Goal: Task Accomplishment & Management: Use online tool/utility

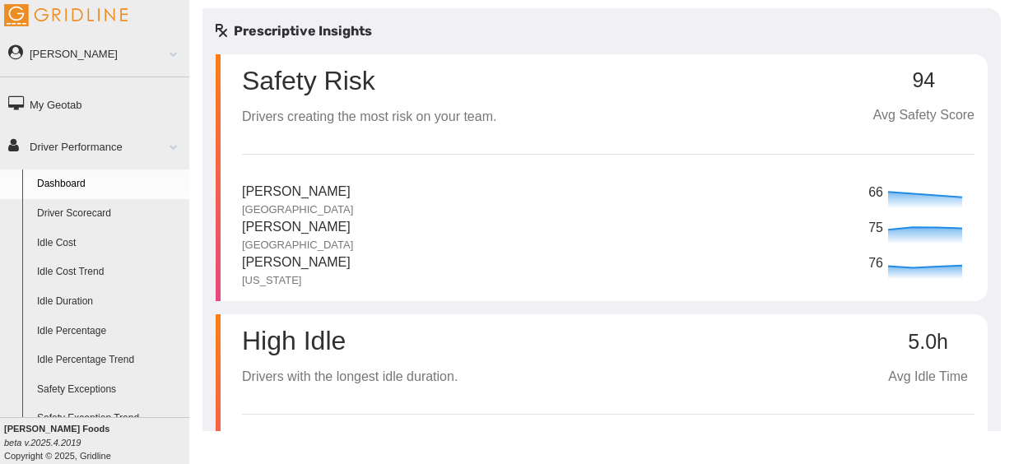
select select "**********"
select select "*********"
select select "**********"
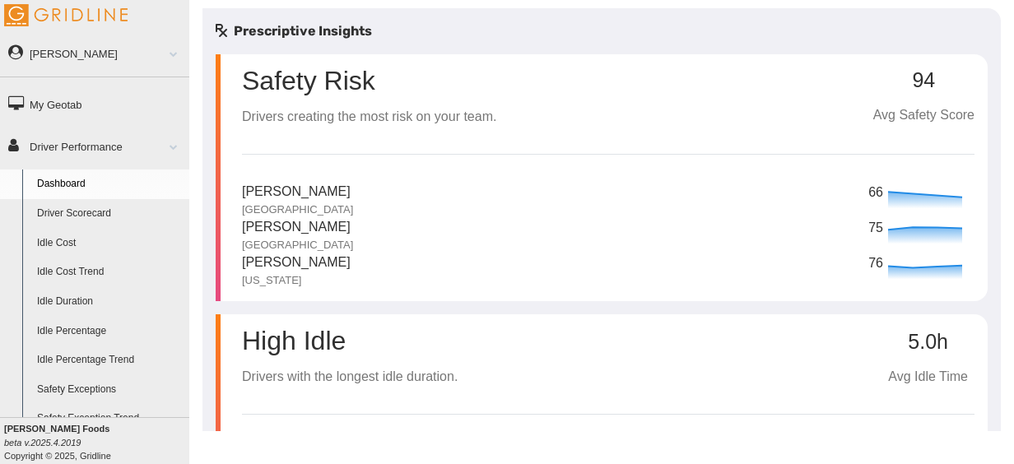
select select "**********"
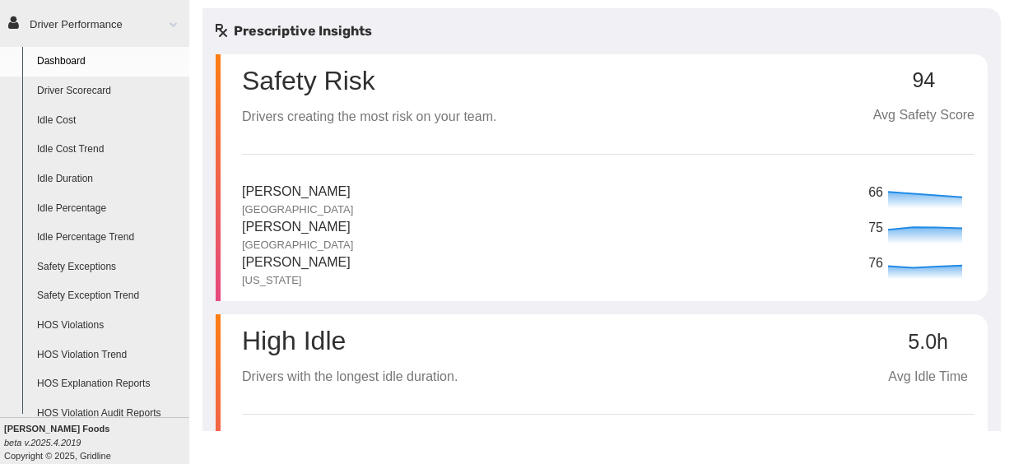
scroll to position [158, 0]
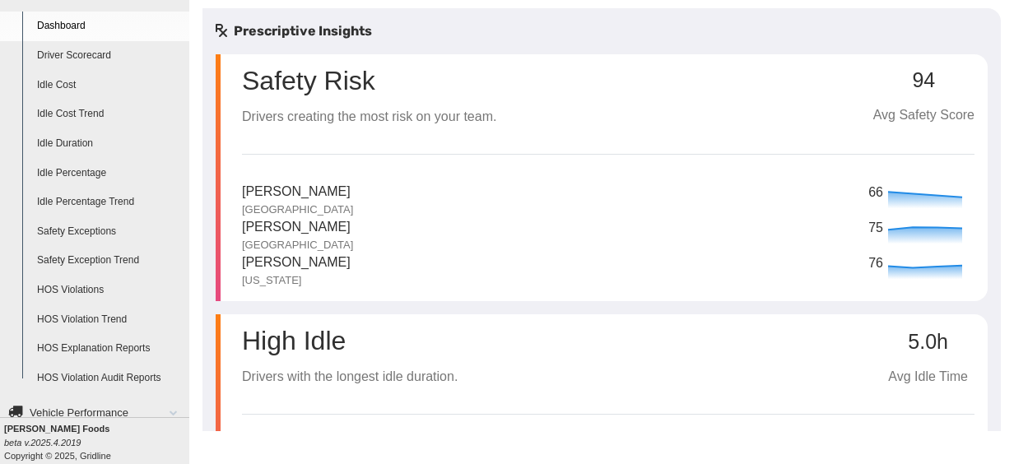
click at [156, 408] on span at bounding box center [166, 412] width 21 height 8
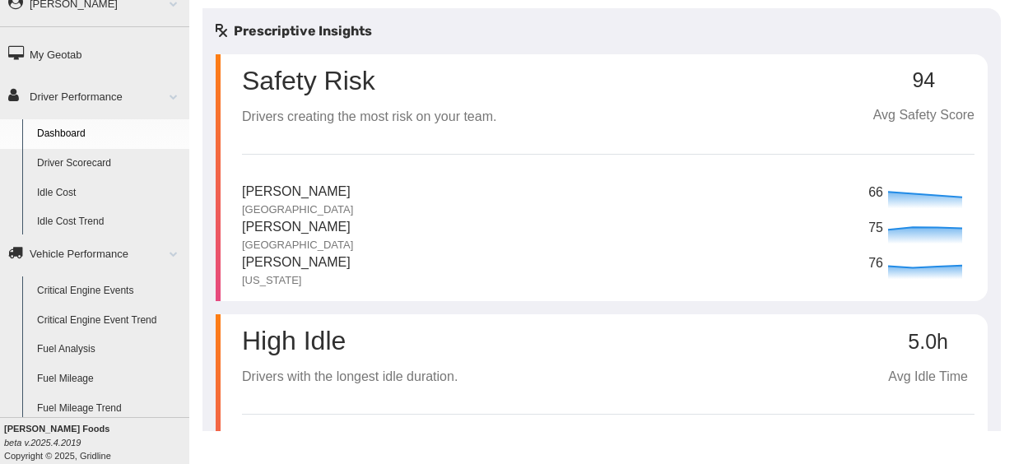
scroll to position [12, 0]
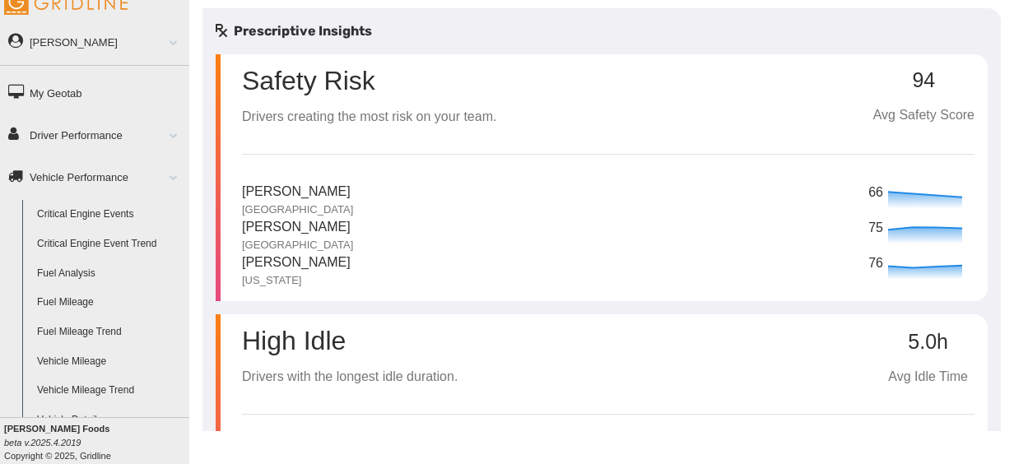
click at [76, 360] on link "Vehicle Mileage" at bounding box center [110, 362] width 160 height 30
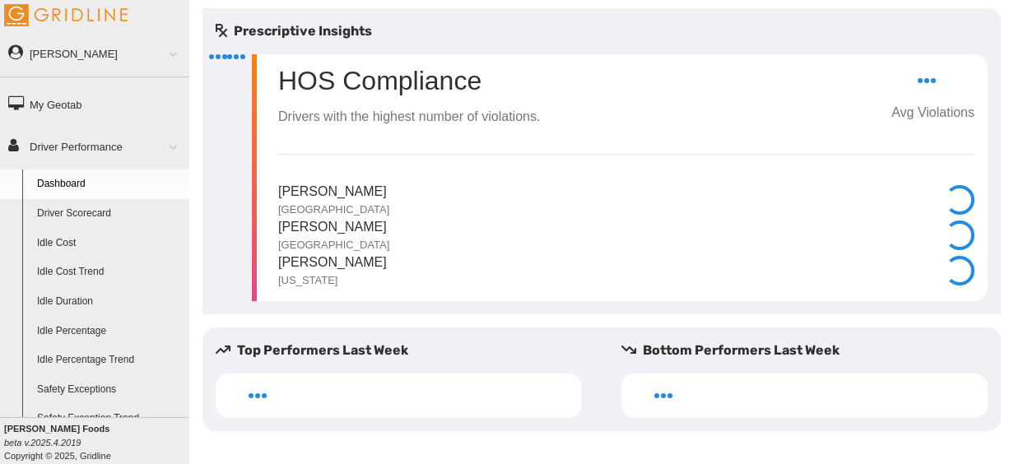
select select "**********"
select select "*********"
select select "**********"
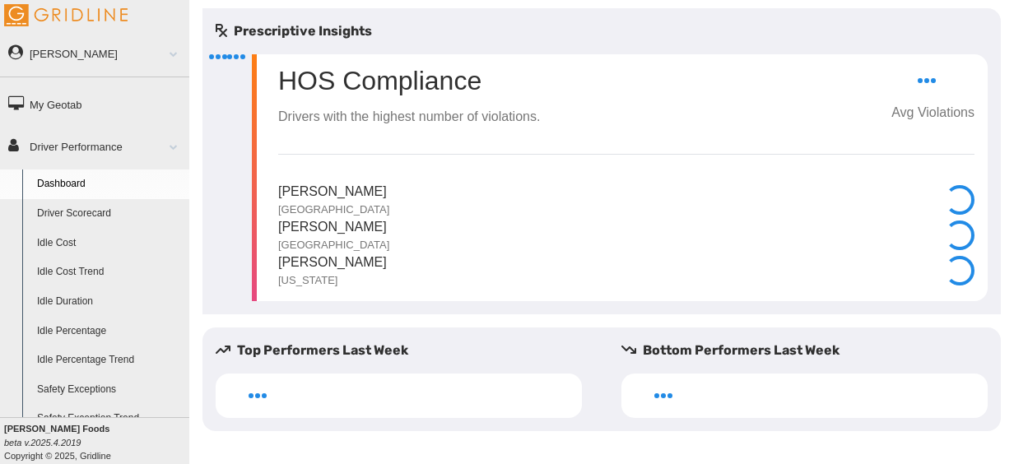
select select "**********"
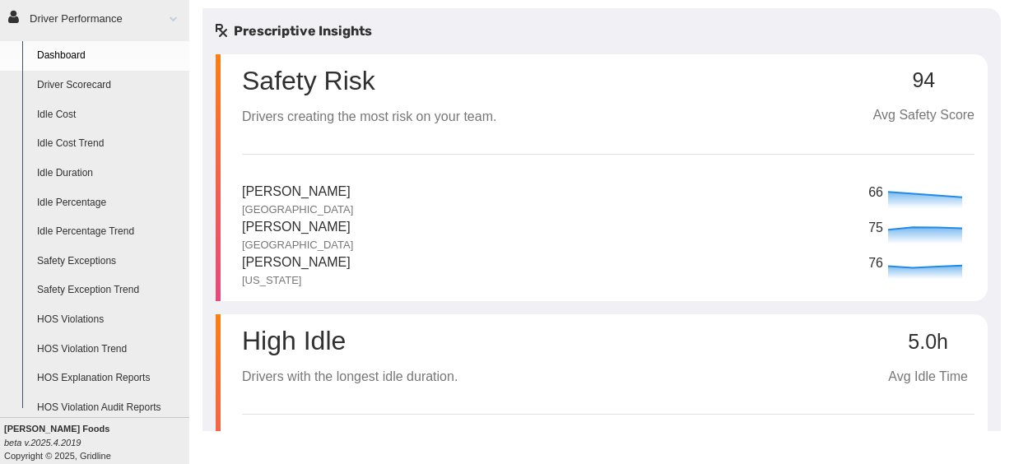
scroll to position [158, 0]
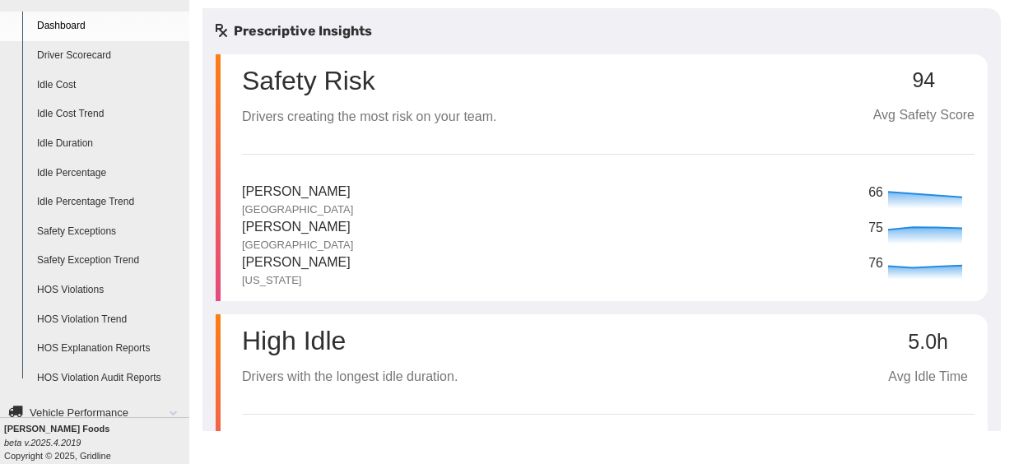
click at [161, 415] on span at bounding box center [166, 412] width 21 height 8
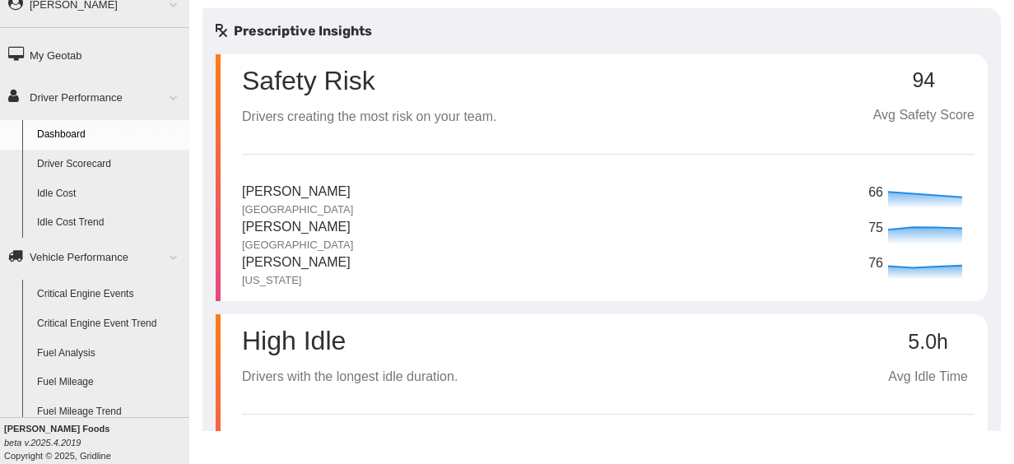
scroll to position [12, 0]
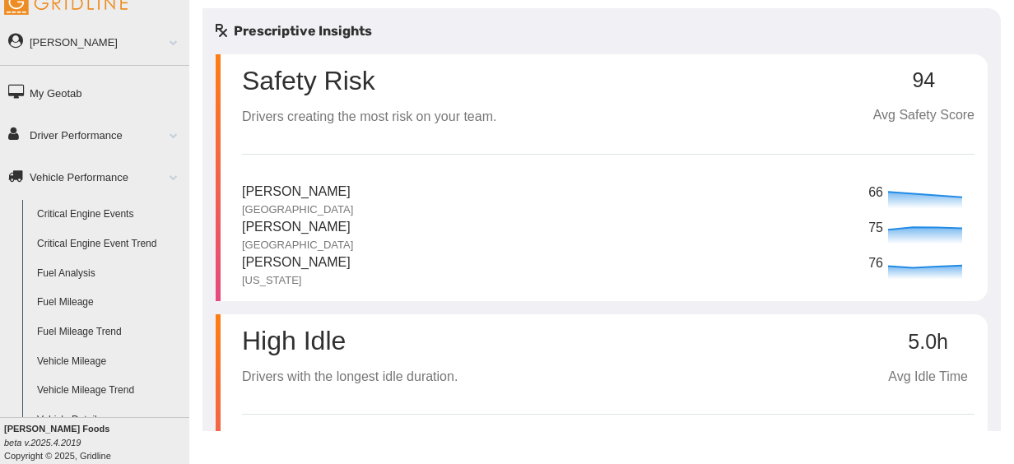
click at [86, 359] on link "Vehicle Mileage" at bounding box center [110, 362] width 160 height 30
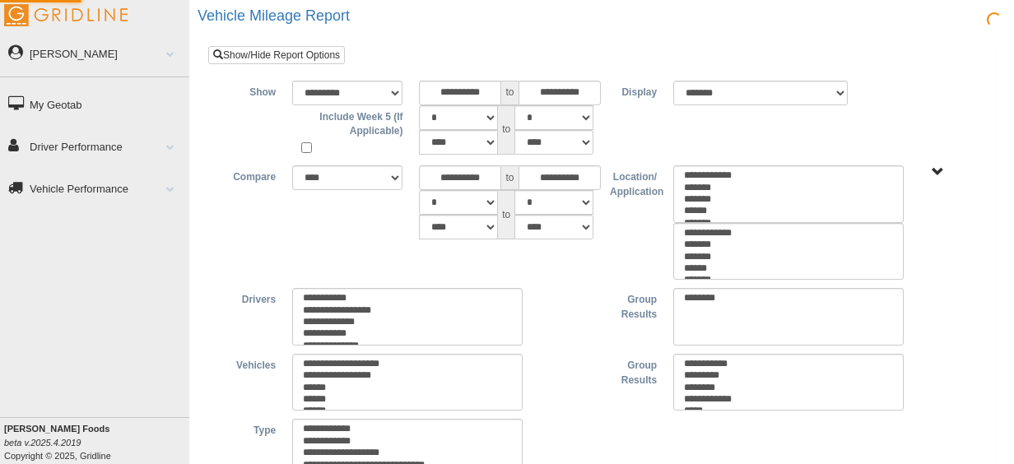
type input "*********"
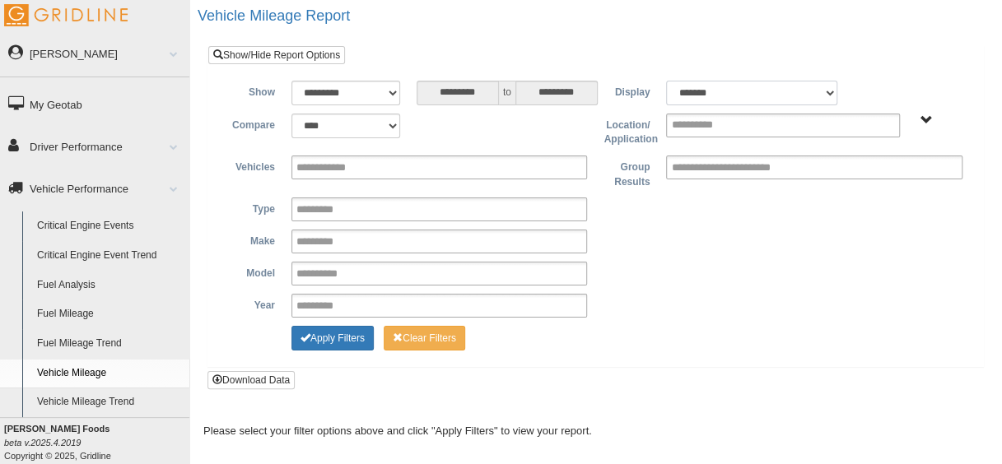
click at [833, 89] on select "******* ******" at bounding box center [751, 93] width 171 height 25
click at [666, 81] on select "******* ******" at bounding box center [751, 93] width 171 height 25
click at [924, 120] on span "All Vehicles" at bounding box center [926, 120] width 12 height 12
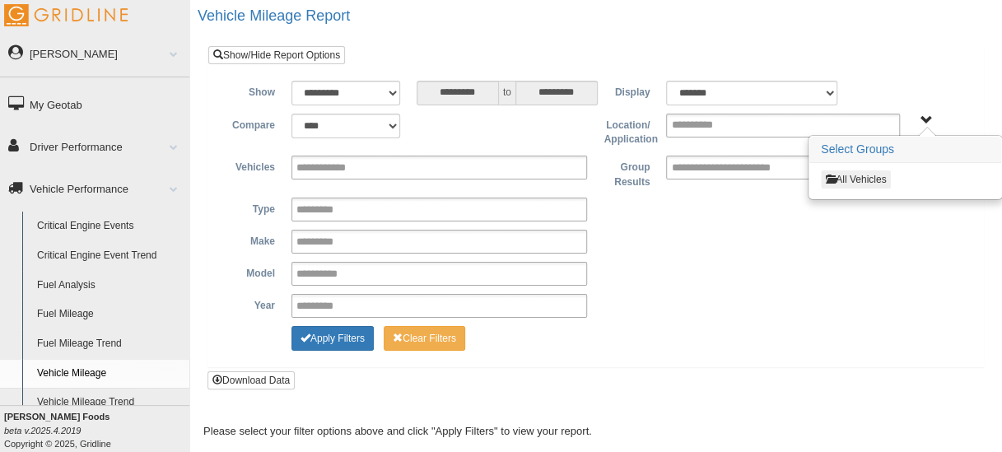
click at [863, 173] on button "All Vehicles" at bounding box center [856, 179] width 70 height 18
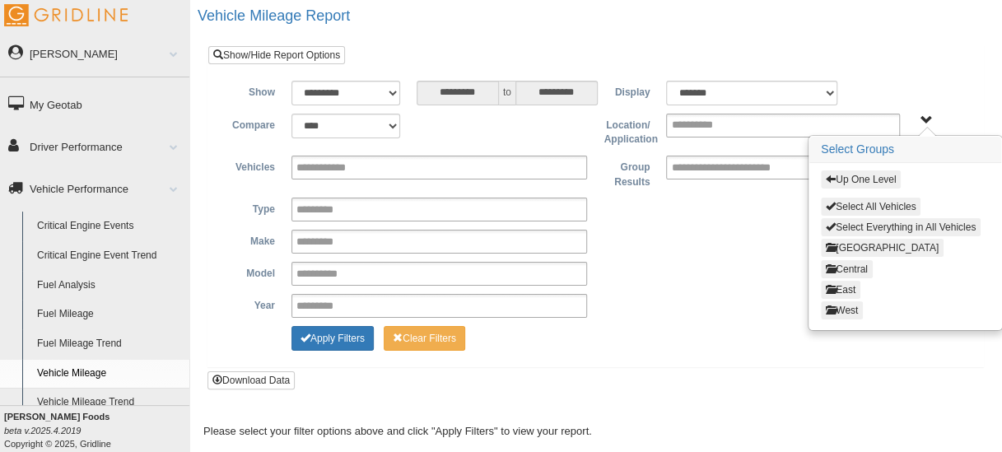
click at [687, 247] on div "**********" at bounding box center [596, 242] width 750 height 24
click at [706, 227] on div "**********" at bounding box center [596, 241] width 750 height 170
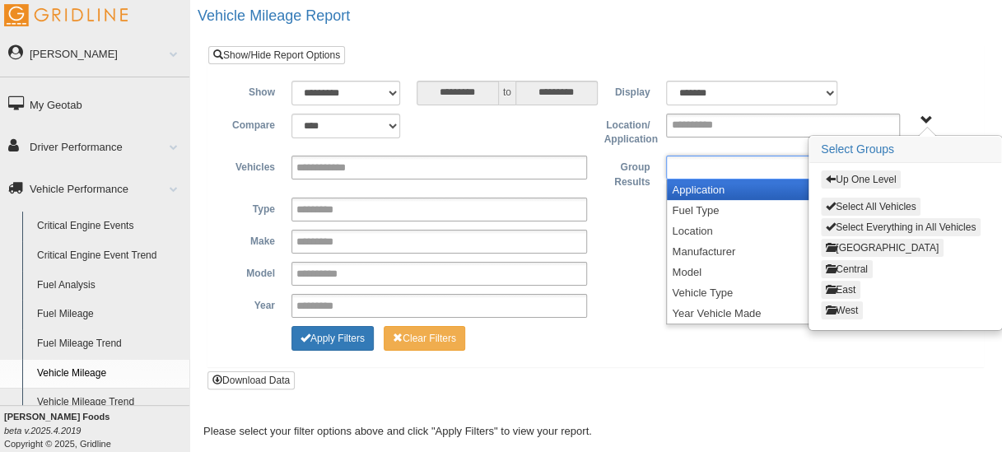
click at [724, 164] on input "text" at bounding box center [743, 167] width 144 height 21
type input "**********"
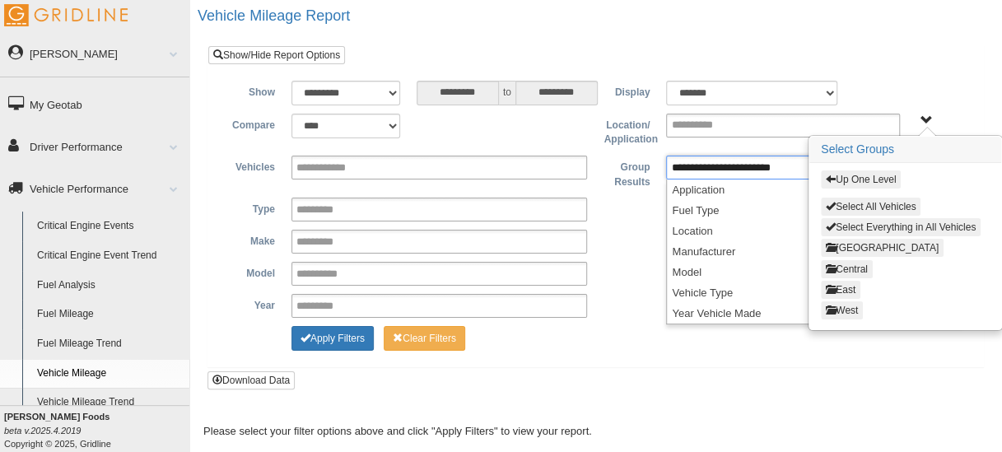
click at [617, 268] on div "**********" at bounding box center [596, 274] width 750 height 24
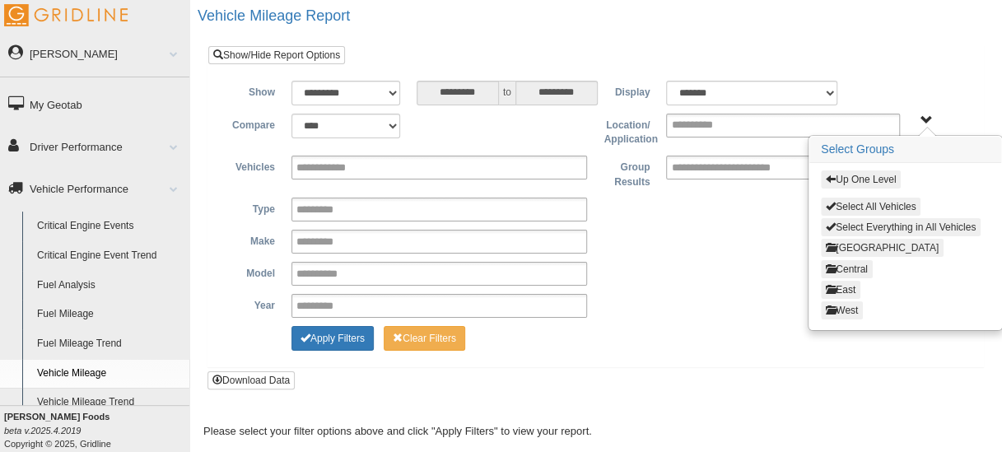
click at [861, 244] on button "Canada" at bounding box center [882, 248] width 123 height 18
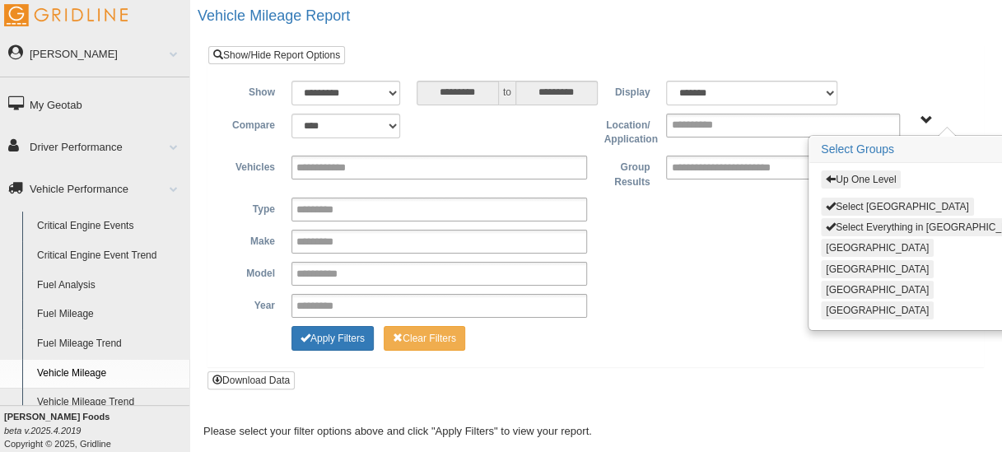
click at [823, 165] on div "Up One Level Select Canada Select Everything in Canada Calgary Montreal Toronto…" at bounding box center [921, 246] width 224 height 166
click at [831, 179] on span "button" at bounding box center [831, 179] width 10 height 10
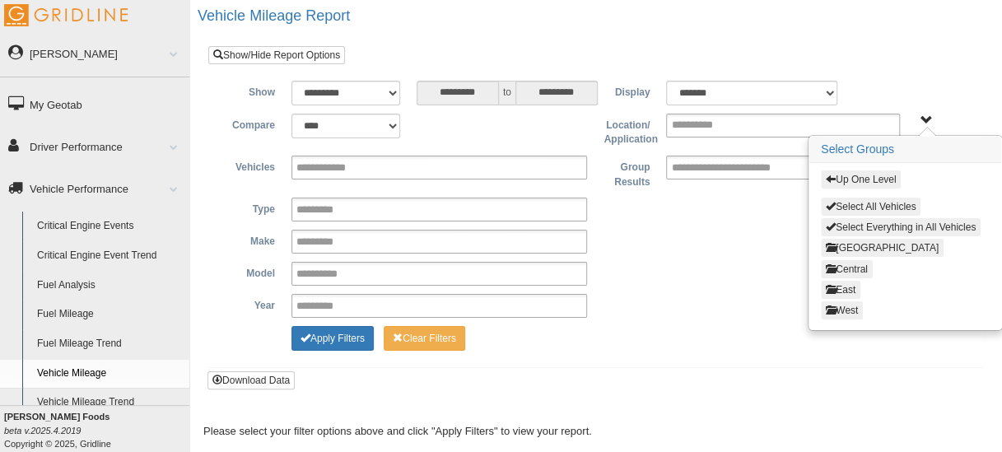
click at [880, 246] on div "Up One Level Select All Vehicles Select Everything in All Vehicles Canada Centr…" at bounding box center [905, 246] width 192 height 166
click at [877, 246] on div "Up One Level Select All Vehicles Select Everything in All Vehicles Canada Centr…" at bounding box center [905, 246] width 192 height 166
click at [831, 242] on span "button" at bounding box center [831, 247] width 10 height 10
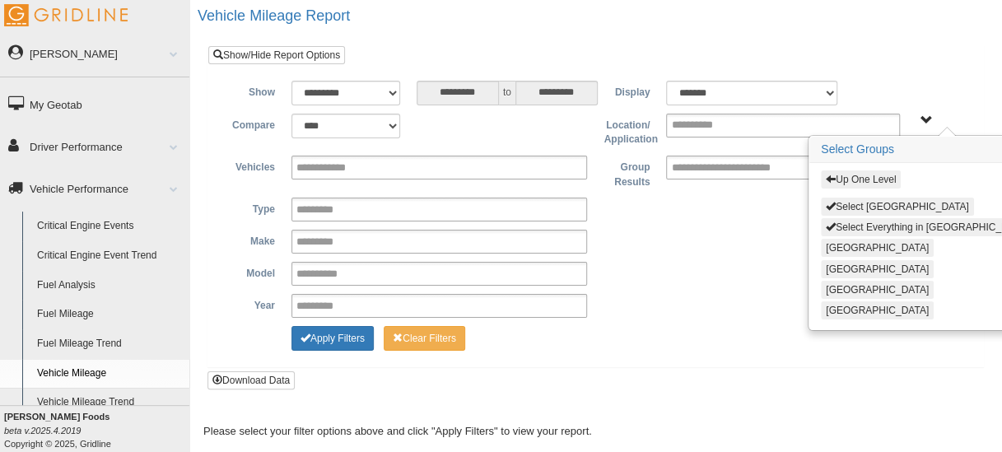
click at [836, 179] on button "Up One Level" at bounding box center [861, 179] width 80 height 18
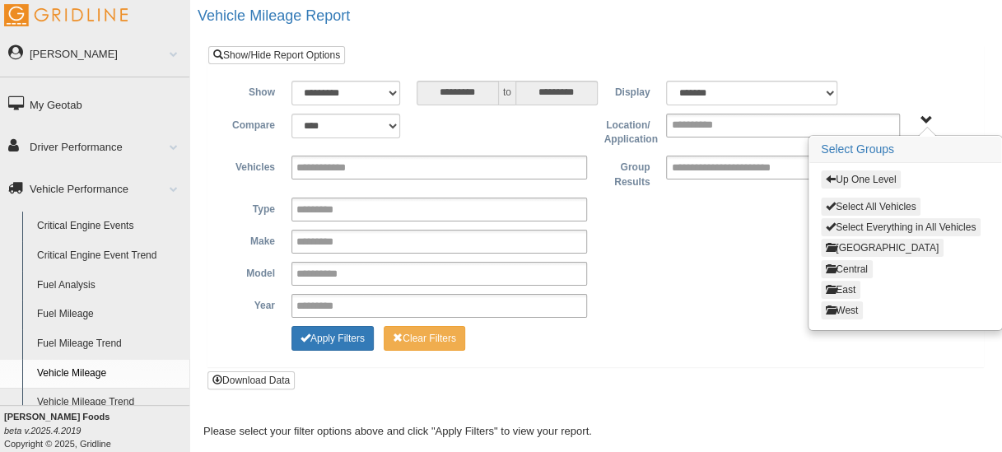
click at [873, 204] on button "Select All Vehicles" at bounding box center [871, 207] width 100 height 18
click at [879, 224] on button "Select Everything in All Vehicles" at bounding box center [901, 227] width 160 height 18
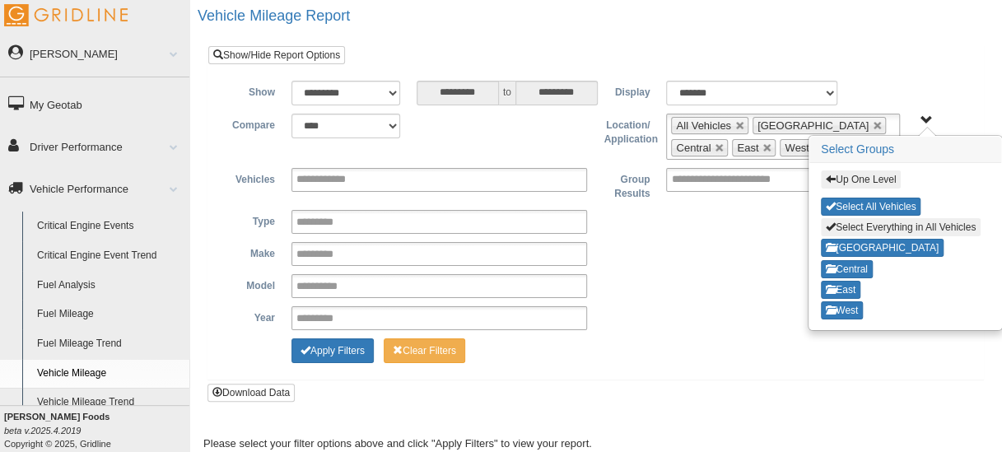
click at [877, 247] on div "Up One Level Select All Vehicles Select Everything in All Vehicles Canada Centr…" at bounding box center [905, 246] width 192 height 166
click at [856, 241] on button "Canada" at bounding box center [882, 248] width 123 height 18
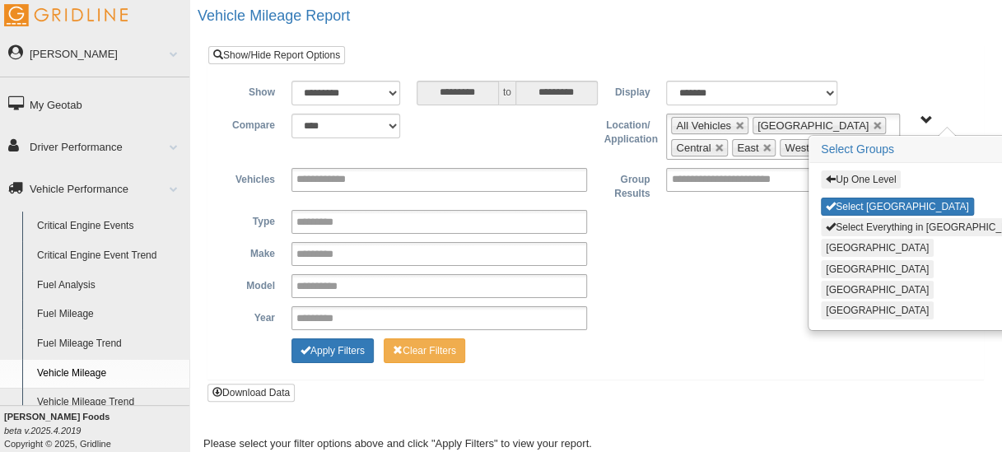
click at [819, 240] on div "Up One Level Select Canada Select Everything in Canada Calgary Montreal Toronto…" at bounding box center [921, 246] width 224 height 166
click at [874, 241] on div "Up One Level Select Canada Select Everything in Canada Calgary Montreal Toronto…" at bounding box center [921, 246] width 224 height 166
click at [864, 241] on div "Up One Level Select Canada Select Everything in Canada Calgary Montreal Toronto…" at bounding box center [921, 246] width 224 height 166
click at [849, 239] on button "Calgary" at bounding box center [877, 248] width 113 height 18
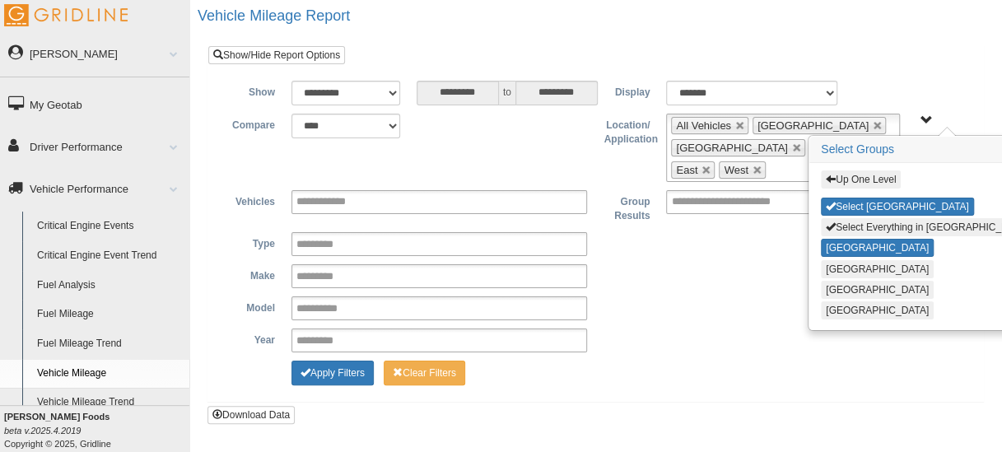
click at [846, 266] on button "[GEOGRAPHIC_DATA]" at bounding box center [877, 269] width 113 height 18
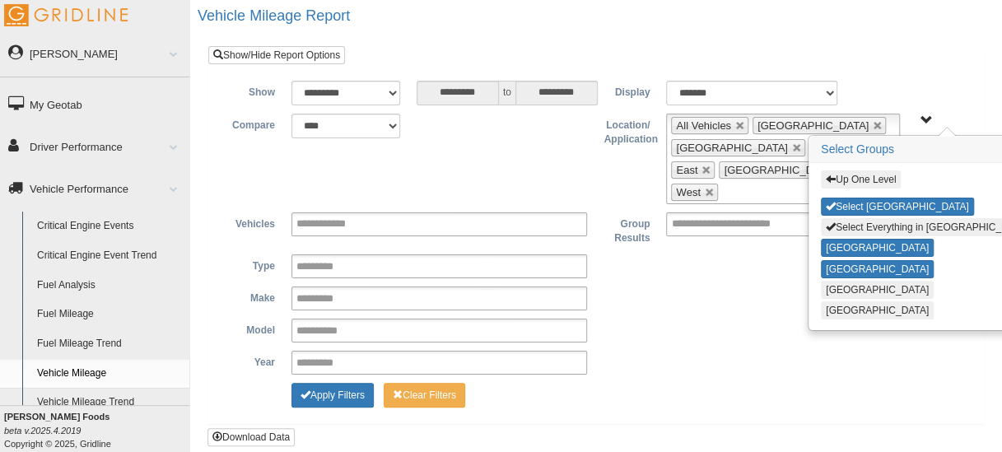
click at [841, 284] on button "[GEOGRAPHIC_DATA]" at bounding box center [877, 290] width 113 height 18
click at [840, 293] on button "[GEOGRAPHIC_DATA]" at bounding box center [877, 290] width 113 height 18
click at [835, 281] on button "[GEOGRAPHIC_DATA]" at bounding box center [877, 290] width 113 height 18
click at [837, 306] on button "Vancouver" at bounding box center [877, 310] width 113 height 18
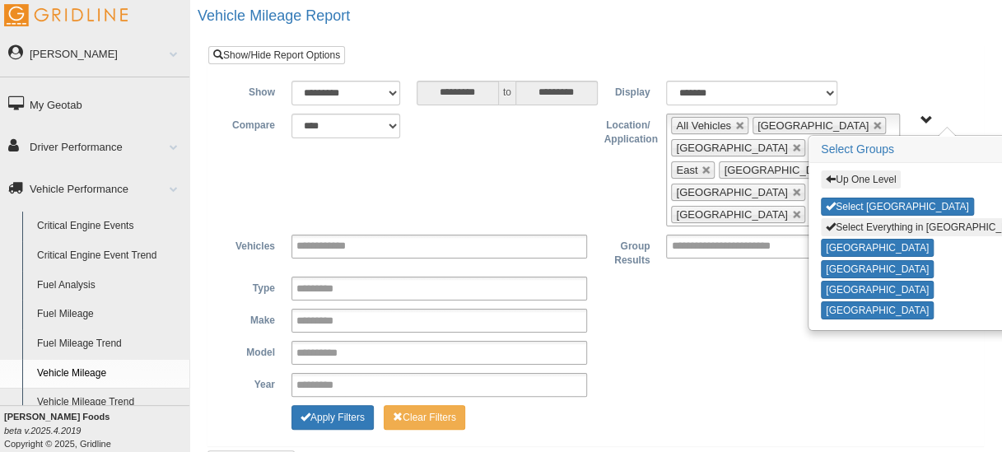
click at [830, 170] on button "Up One Level" at bounding box center [861, 179] width 80 height 18
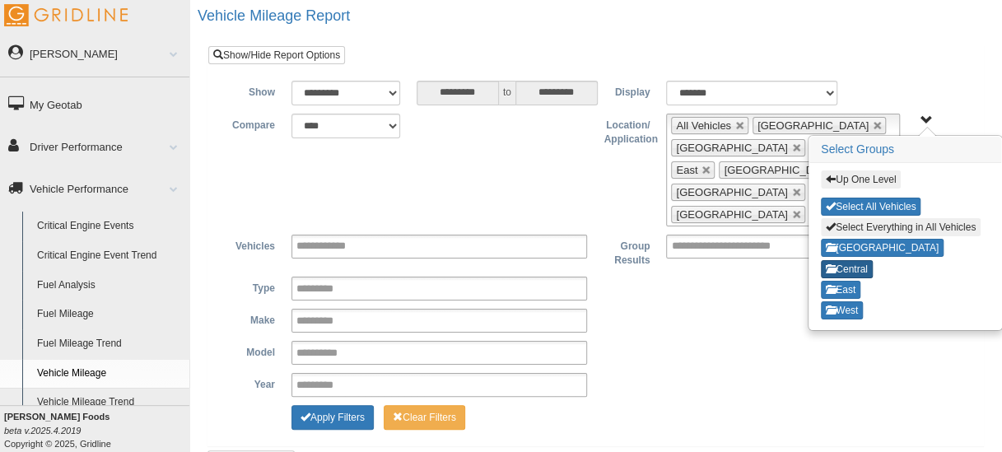
click at [850, 263] on button "Central" at bounding box center [847, 269] width 52 height 18
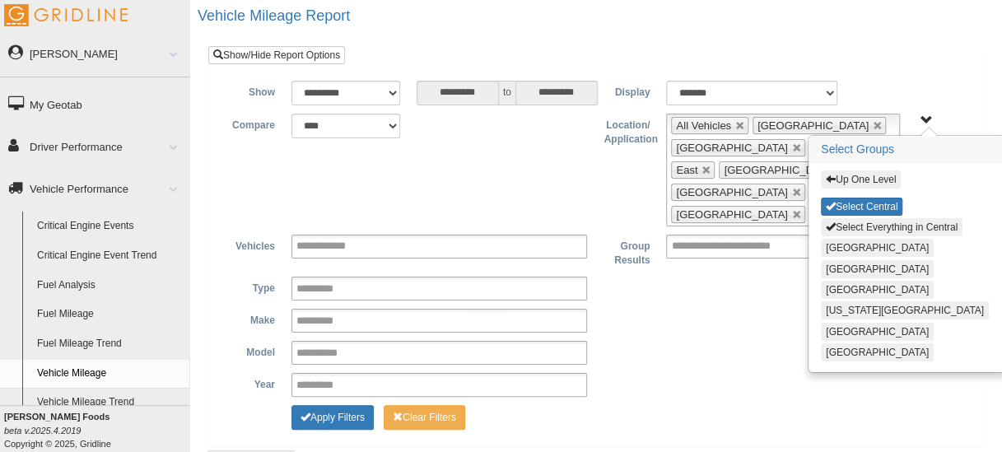
click at [821, 244] on button "[GEOGRAPHIC_DATA]" at bounding box center [877, 248] width 113 height 18
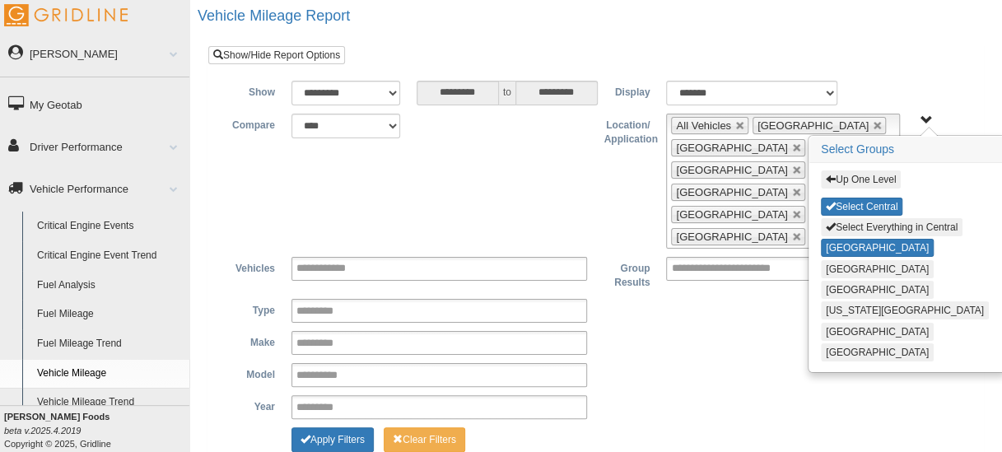
click at [835, 264] on button "Dallas" at bounding box center [877, 269] width 113 height 18
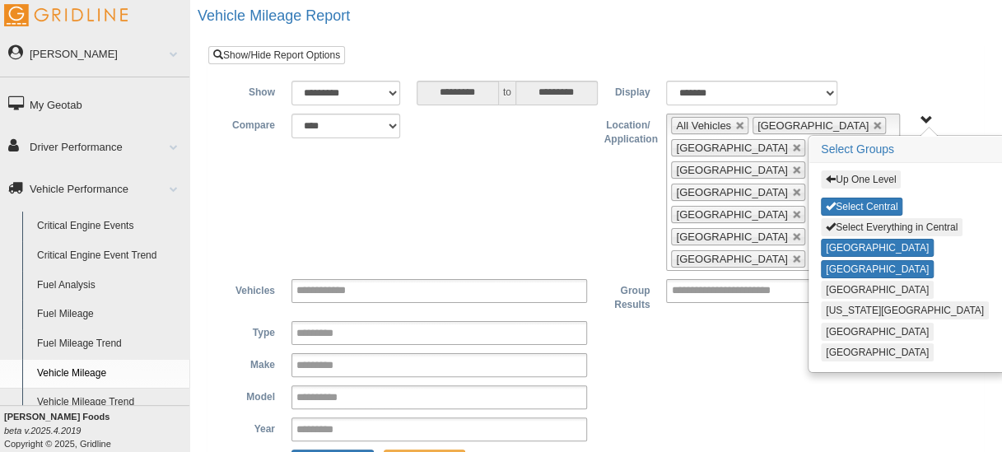
click at [831, 285] on button "[GEOGRAPHIC_DATA]" at bounding box center [877, 290] width 113 height 18
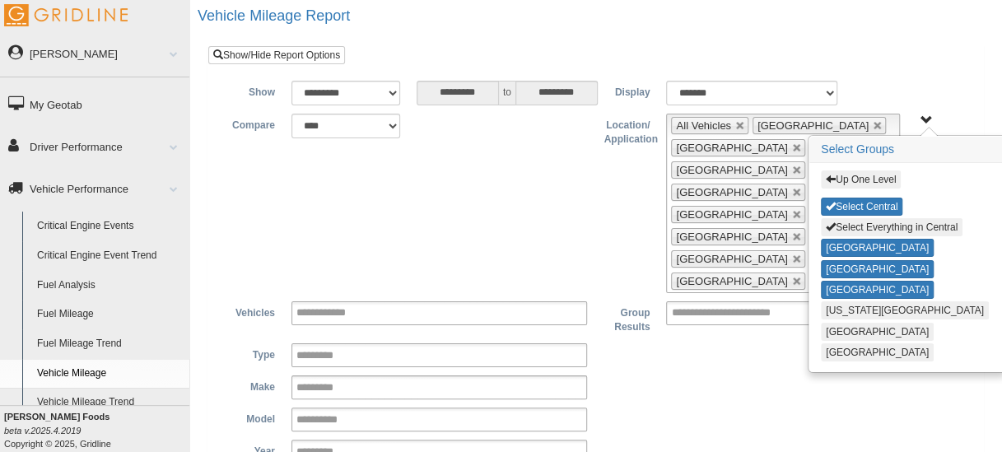
click at [832, 307] on button "Kansas City" at bounding box center [905, 310] width 168 height 18
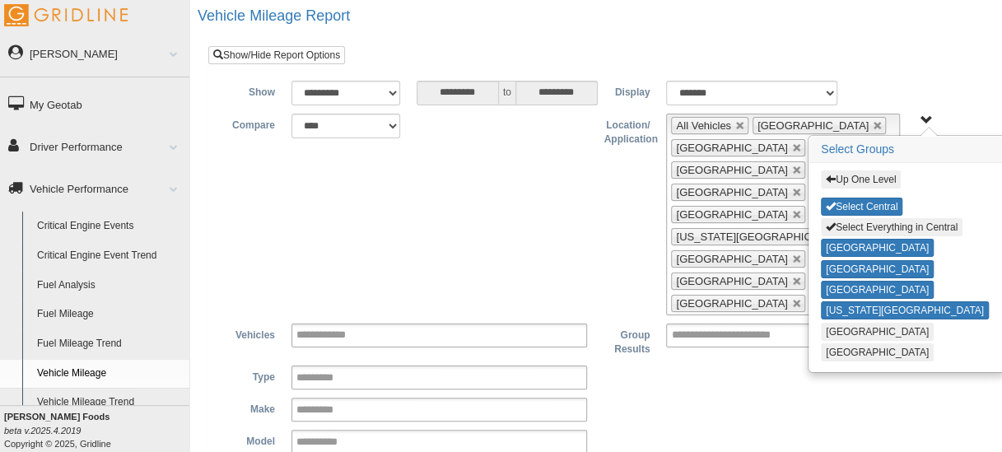
click at [831, 323] on button "Louisville" at bounding box center [877, 332] width 113 height 18
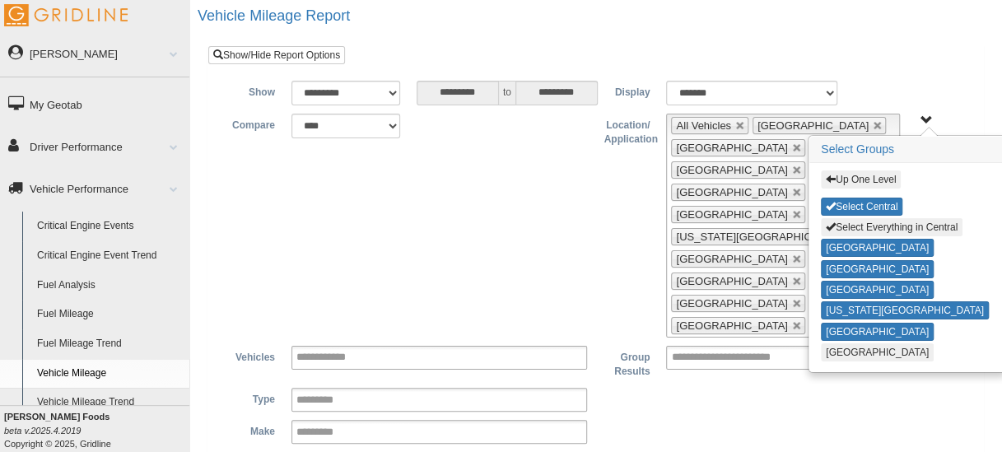
click at [831, 343] on button "Minneapolis" at bounding box center [877, 352] width 113 height 18
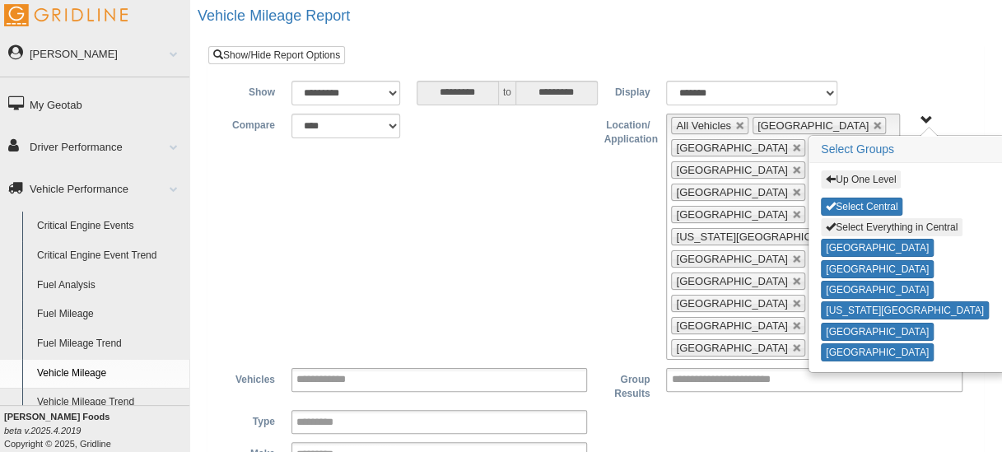
click at [829, 170] on button "Up One Level" at bounding box center [861, 179] width 80 height 18
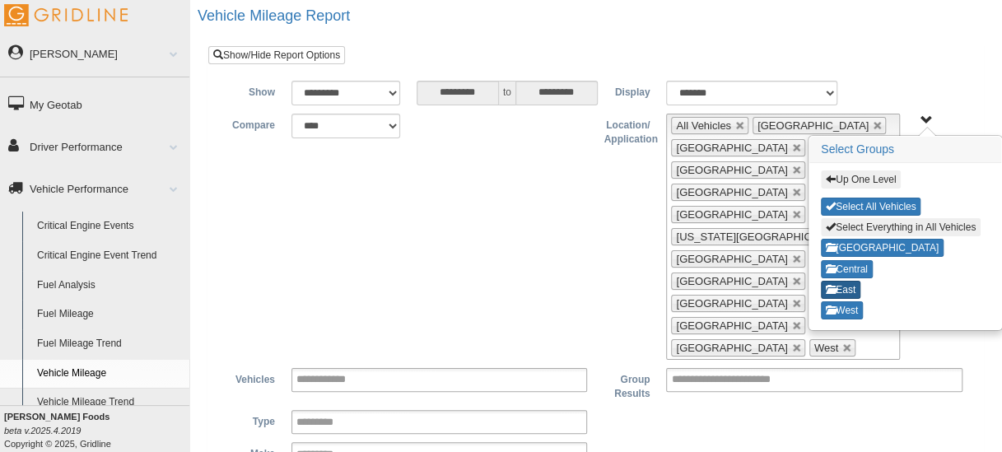
click at [843, 285] on button "East" at bounding box center [841, 290] width 40 height 18
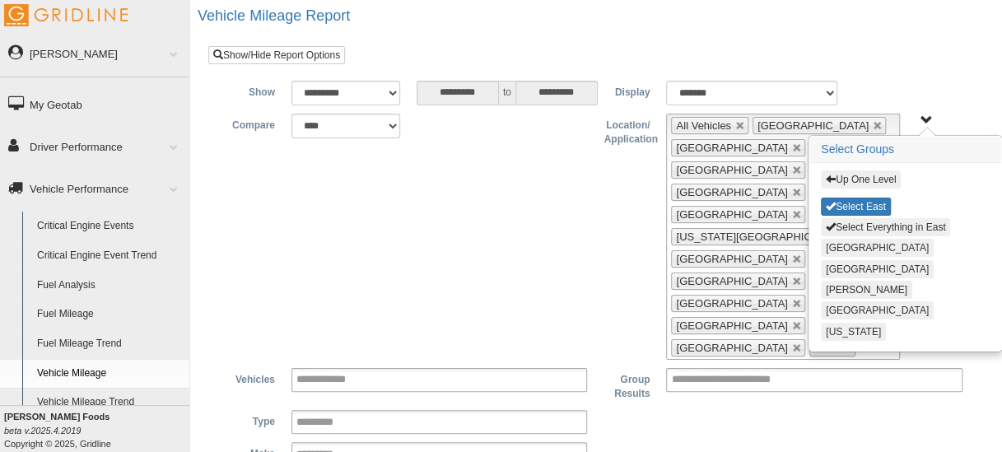
click at [835, 246] on button "[GEOGRAPHIC_DATA]" at bounding box center [877, 248] width 113 height 18
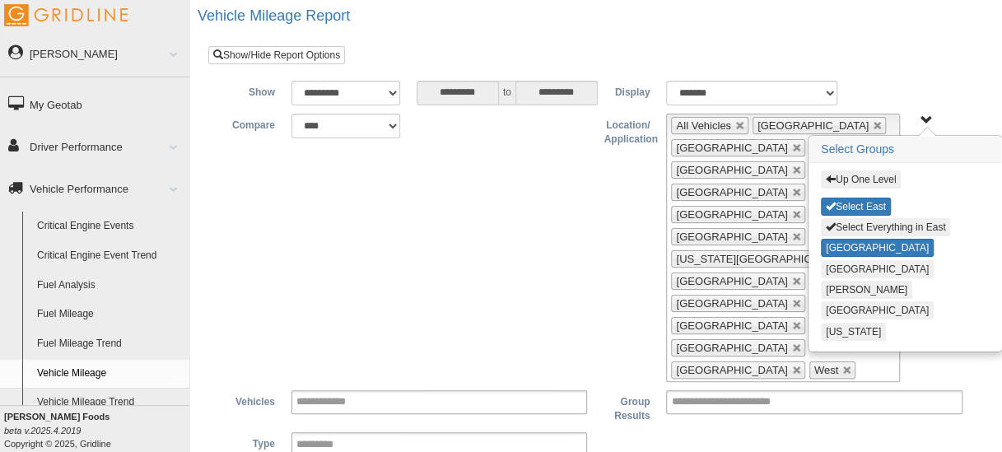
click at [835, 260] on button "[GEOGRAPHIC_DATA]" at bounding box center [877, 269] width 113 height 18
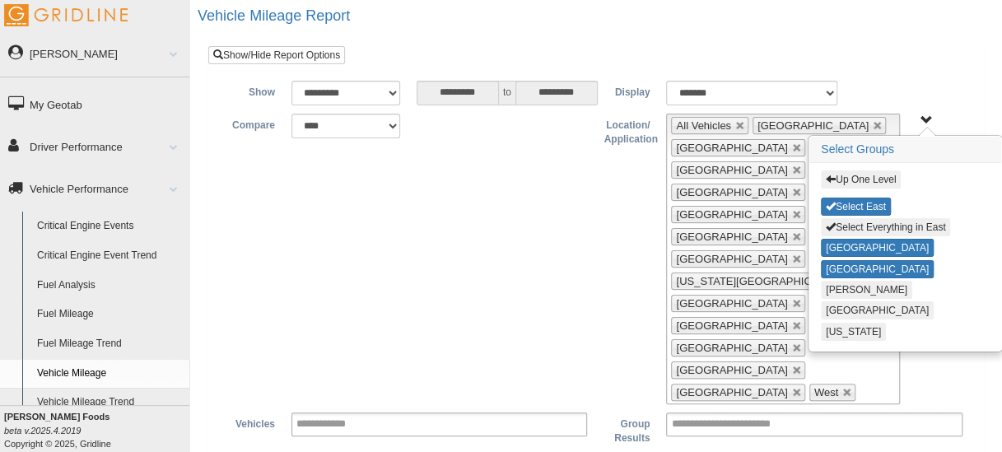
click at [838, 291] on button "[PERSON_NAME]" at bounding box center [866, 290] width 91 height 18
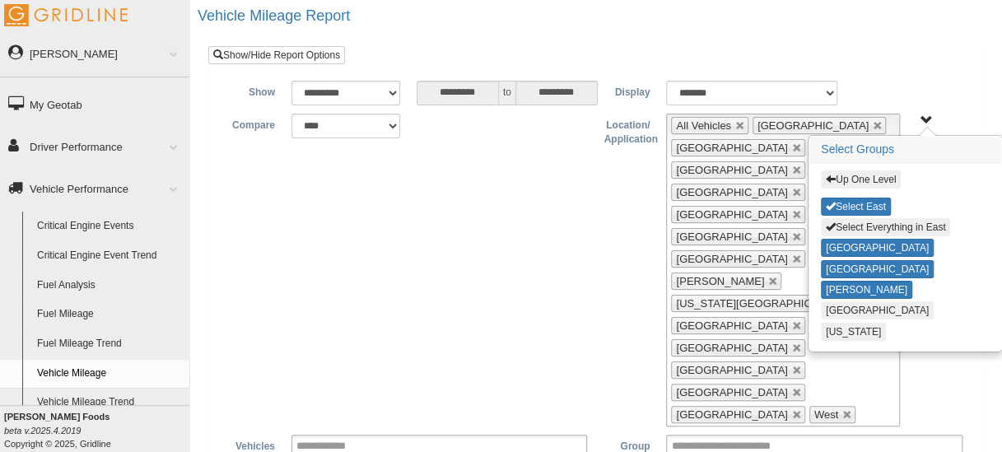
click at [836, 295] on div "Up One Level Select East Select Everything in East Atlanta Detroit Jackson Miam…" at bounding box center [905, 256] width 192 height 187
click at [836, 301] on button "Miami" at bounding box center [877, 310] width 113 height 18
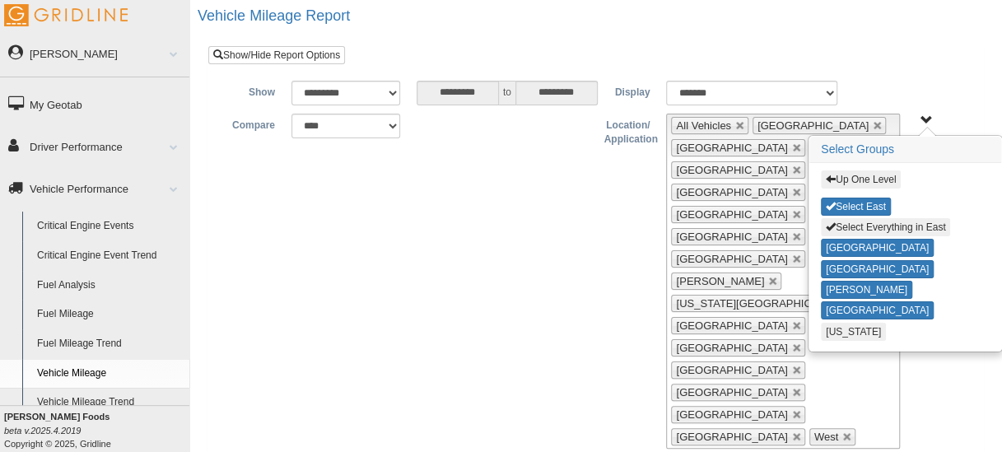
click at [841, 323] on button "[US_STATE]" at bounding box center [853, 332] width 65 height 18
click at [826, 176] on span "button" at bounding box center [831, 179] width 10 height 10
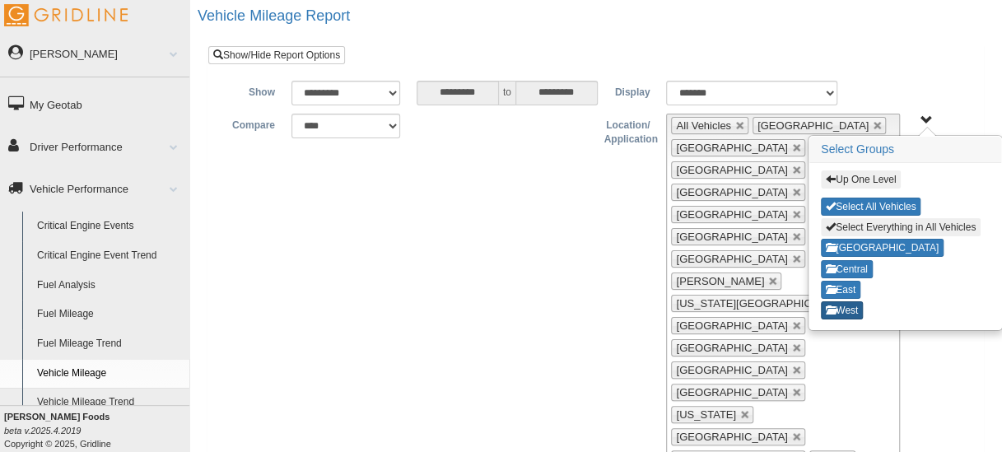
click at [842, 301] on button "West" at bounding box center [842, 310] width 42 height 18
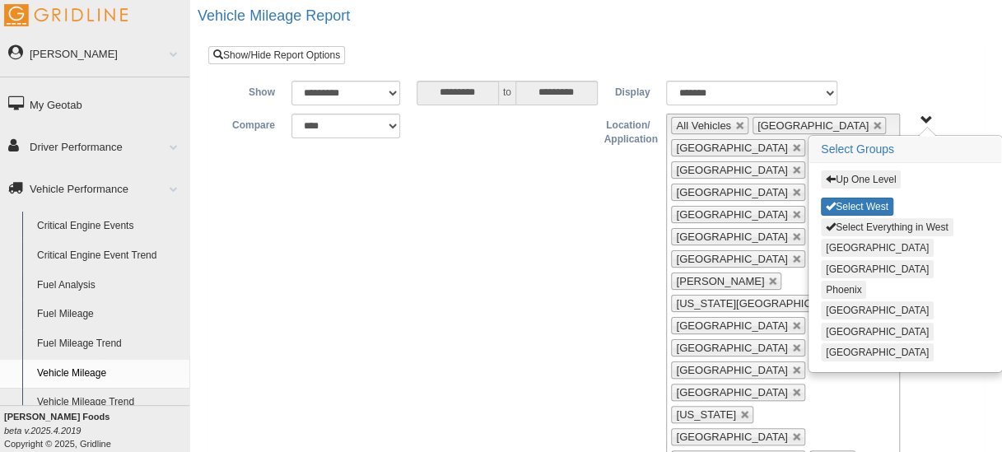
click at [826, 245] on button "Denver" at bounding box center [877, 248] width 113 height 18
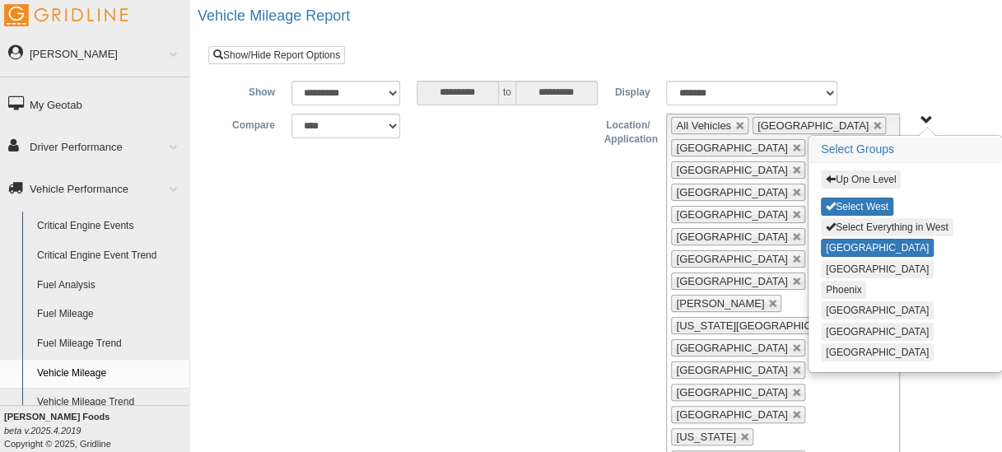
click at [831, 255] on div "Up One Level Select West Select Everything in West Denver Los Angeles Phoenix S…" at bounding box center [905, 267] width 192 height 208
click at [835, 262] on button "[GEOGRAPHIC_DATA]" at bounding box center [877, 269] width 113 height 18
click at [838, 285] on button "Phoenix" at bounding box center [843, 290] width 45 height 18
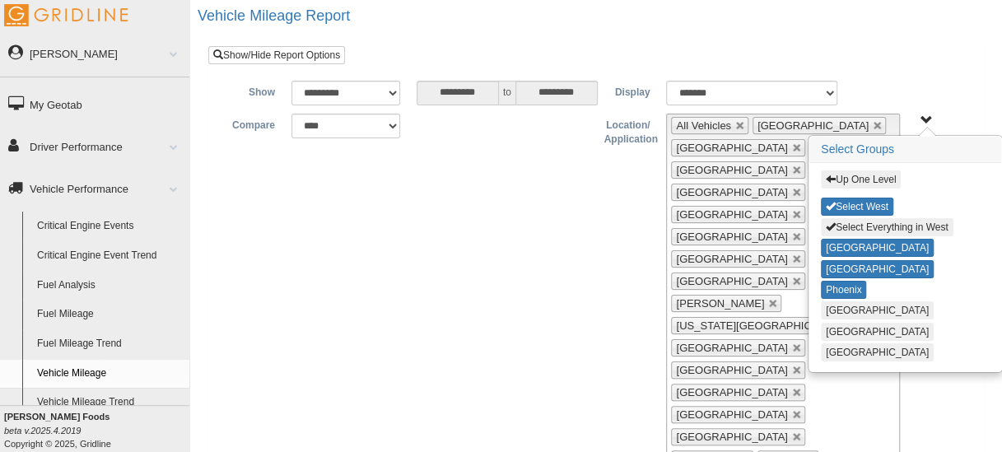
click at [845, 312] on button "Salt Lake City" at bounding box center [877, 310] width 113 height 18
click at [845, 323] on button "San Francisco" at bounding box center [877, 332] width 113 height 18
click at [843, 343] on button "Seattle" at bounding box center [877, 352] width 113 height 18
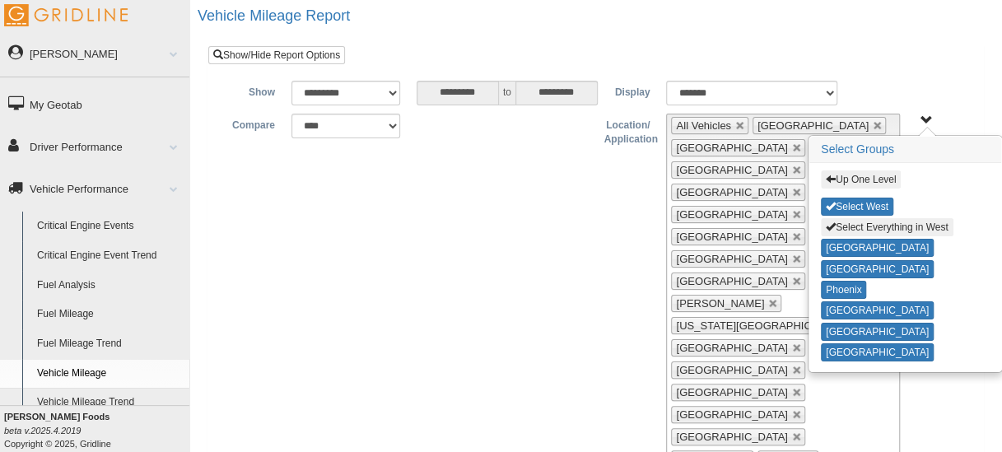
click at [830, 179] on span "button" at bounding box center [831, 179] width 10 height 10
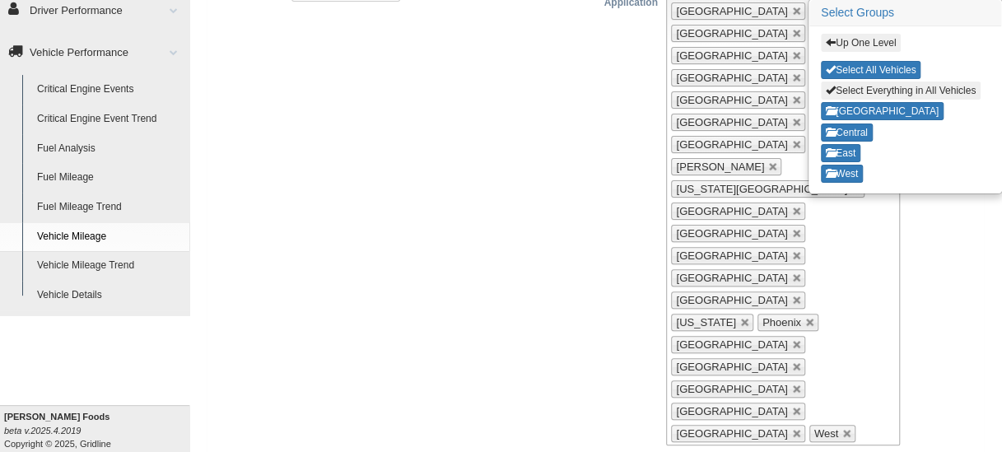
scroll to position [142, 0]
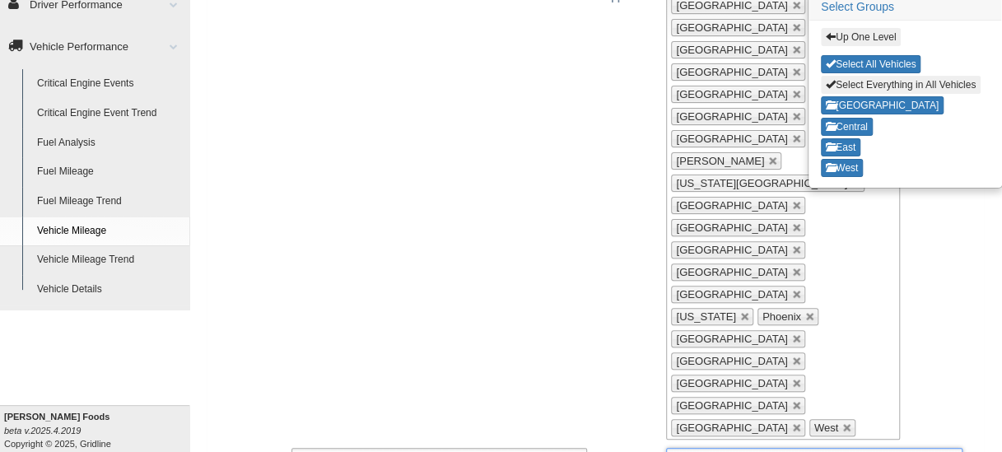
click at [714, 449] on input "text" at bounding box center [743, 459] width 144 height 21
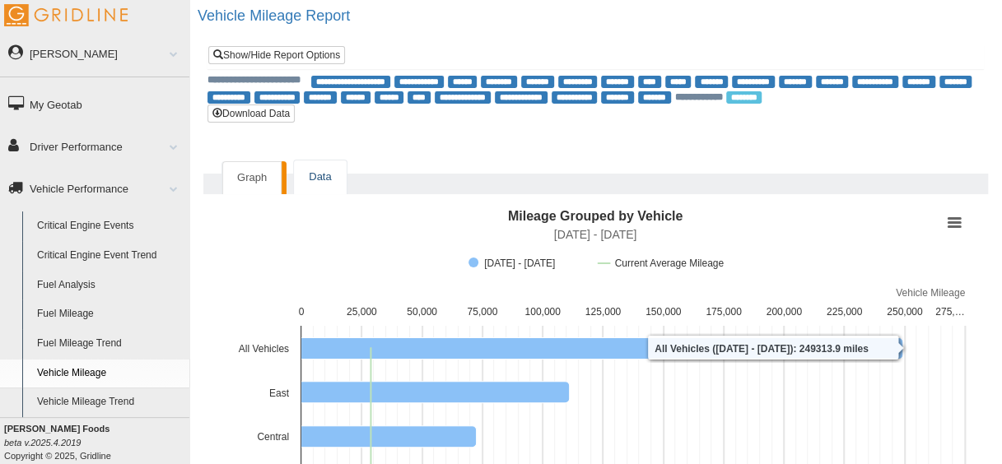
click at [317, 176] on link "Data" at bounding box center [320, 178] width 52 height 34
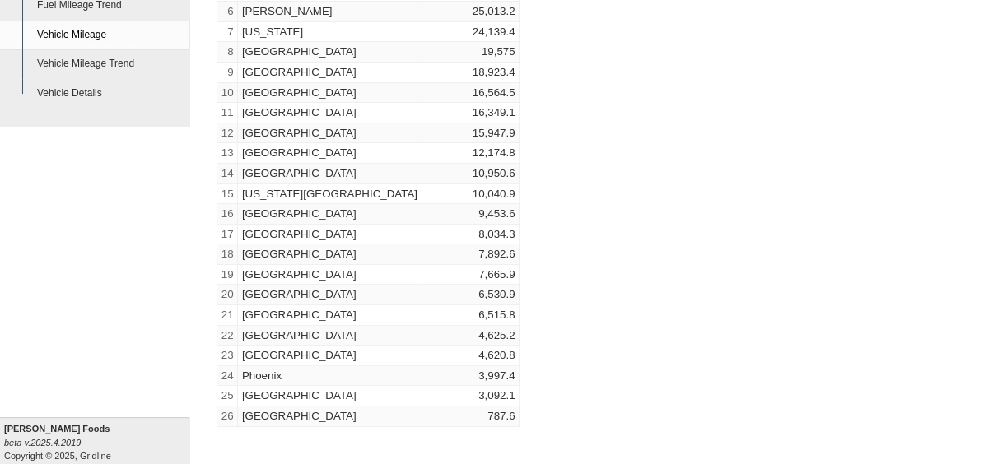
scroll to position [341, 0]
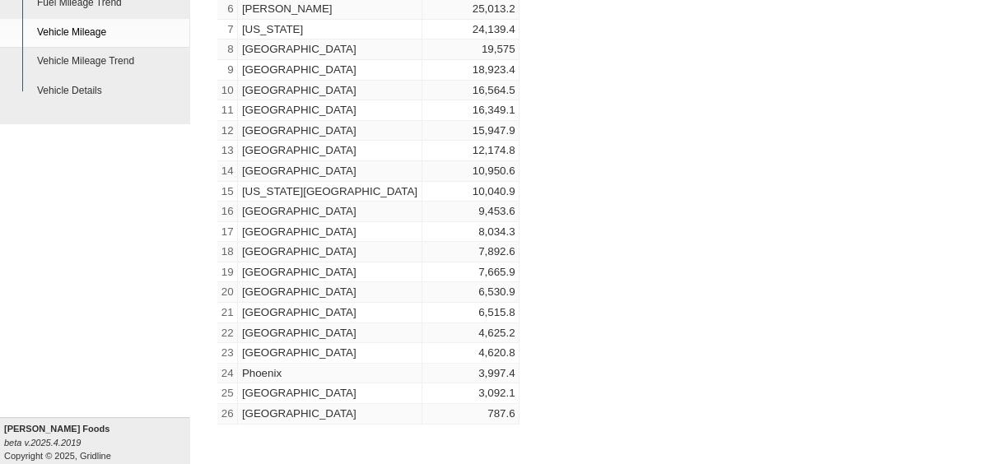
click at [621, 254] on div "Location Mileage 8/10/2025 to 8/16/2025 1 All Vehicles 249,313.9 2 East 111,164…" at bounding box center [595, 143] width 756 height 563
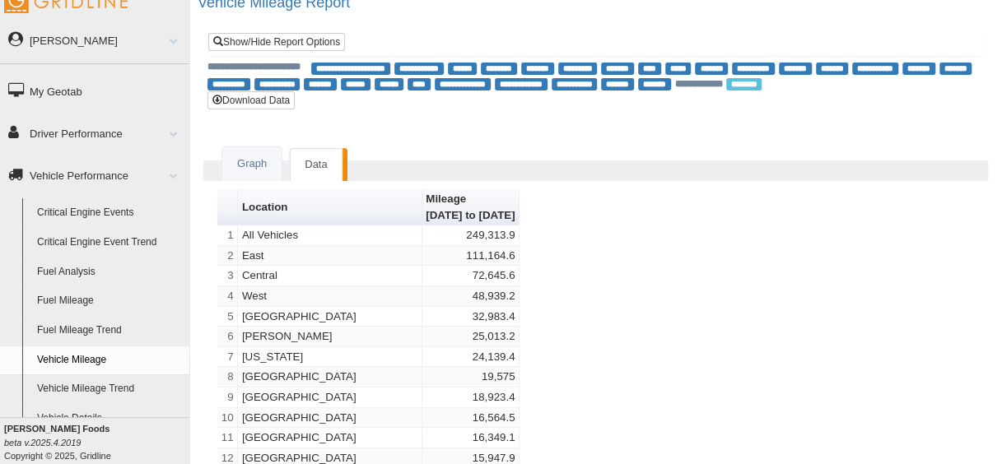
scroll to position [0, 0]
